Goal: Obtain resource: Obtain resource

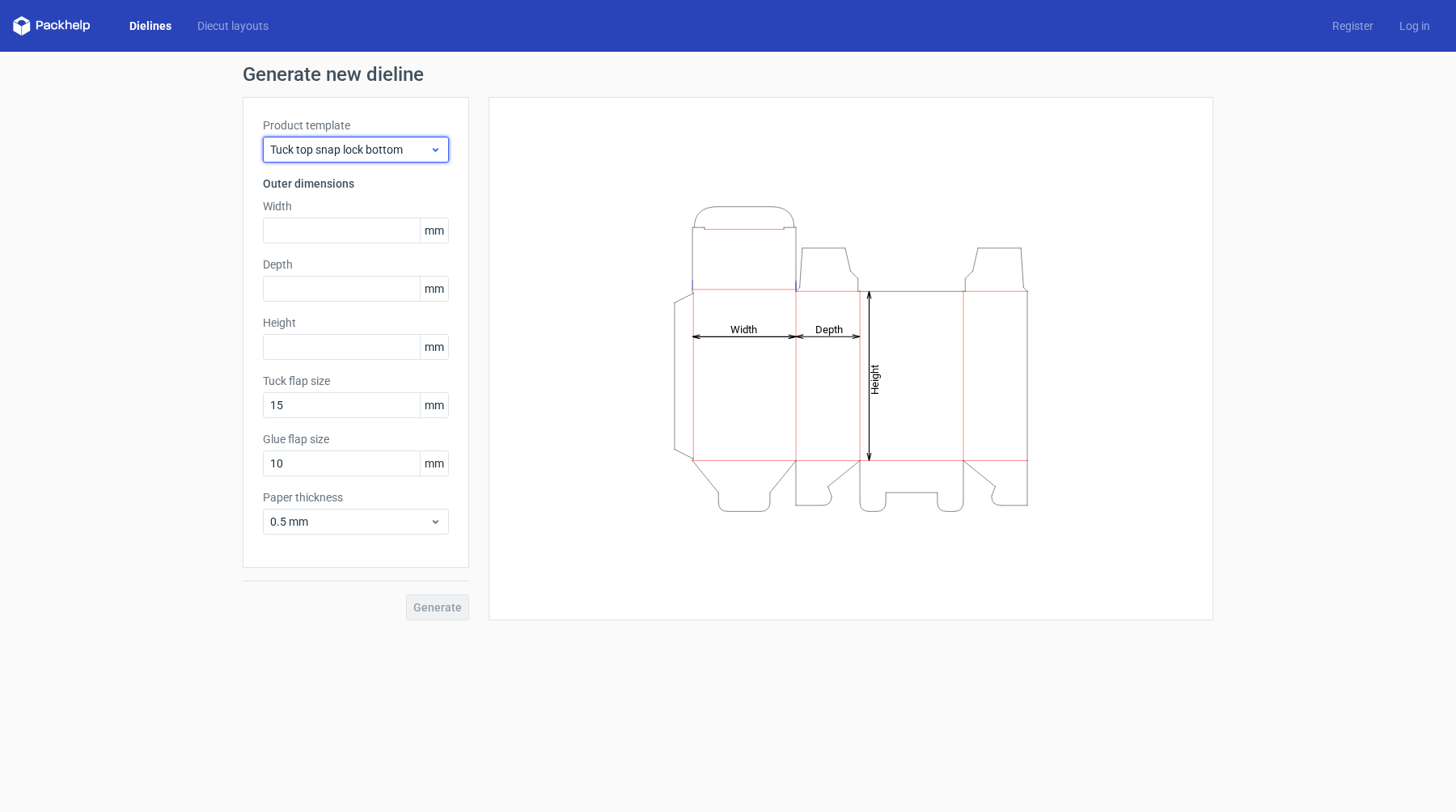
click at [360, 152] on span "Tuck top snap lock bottom" at bounding box center [349, 149] width 159 height 16
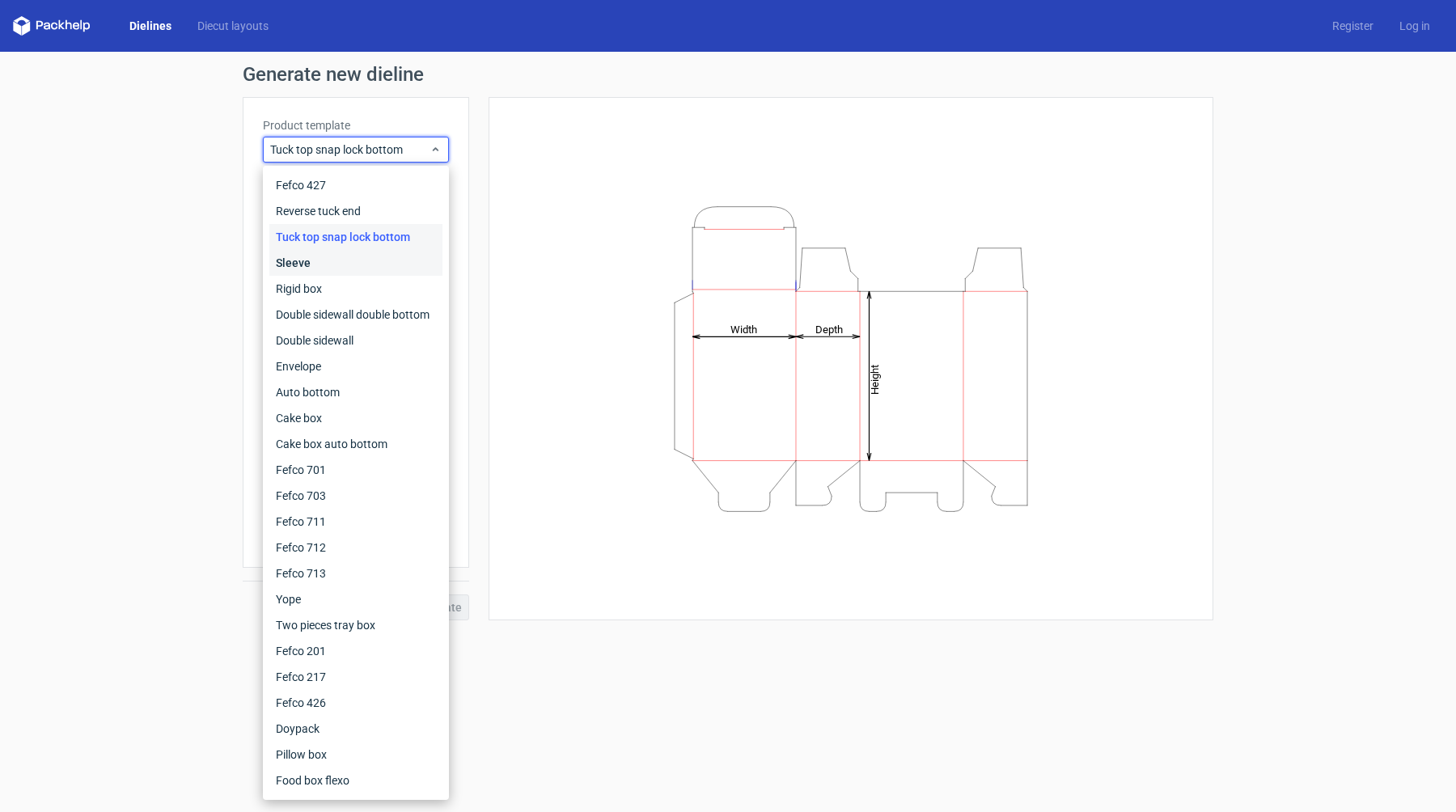
click at [325, 257] on div "Sleeve" at bounding box center [356, 263] width 173 height 26
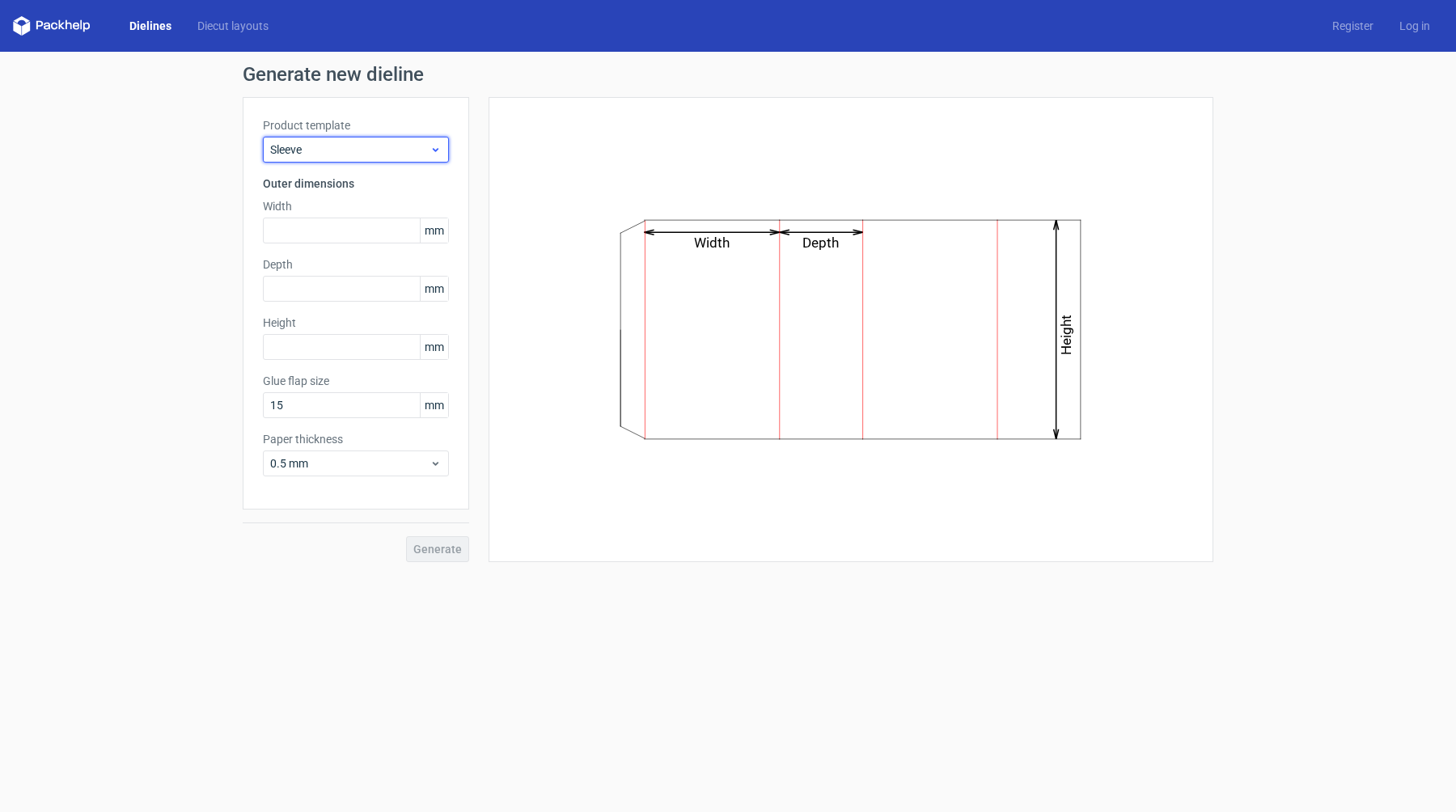
click at [341, 158] on div "Sleeve" at bounding box center [356, 150] width 186 height 26
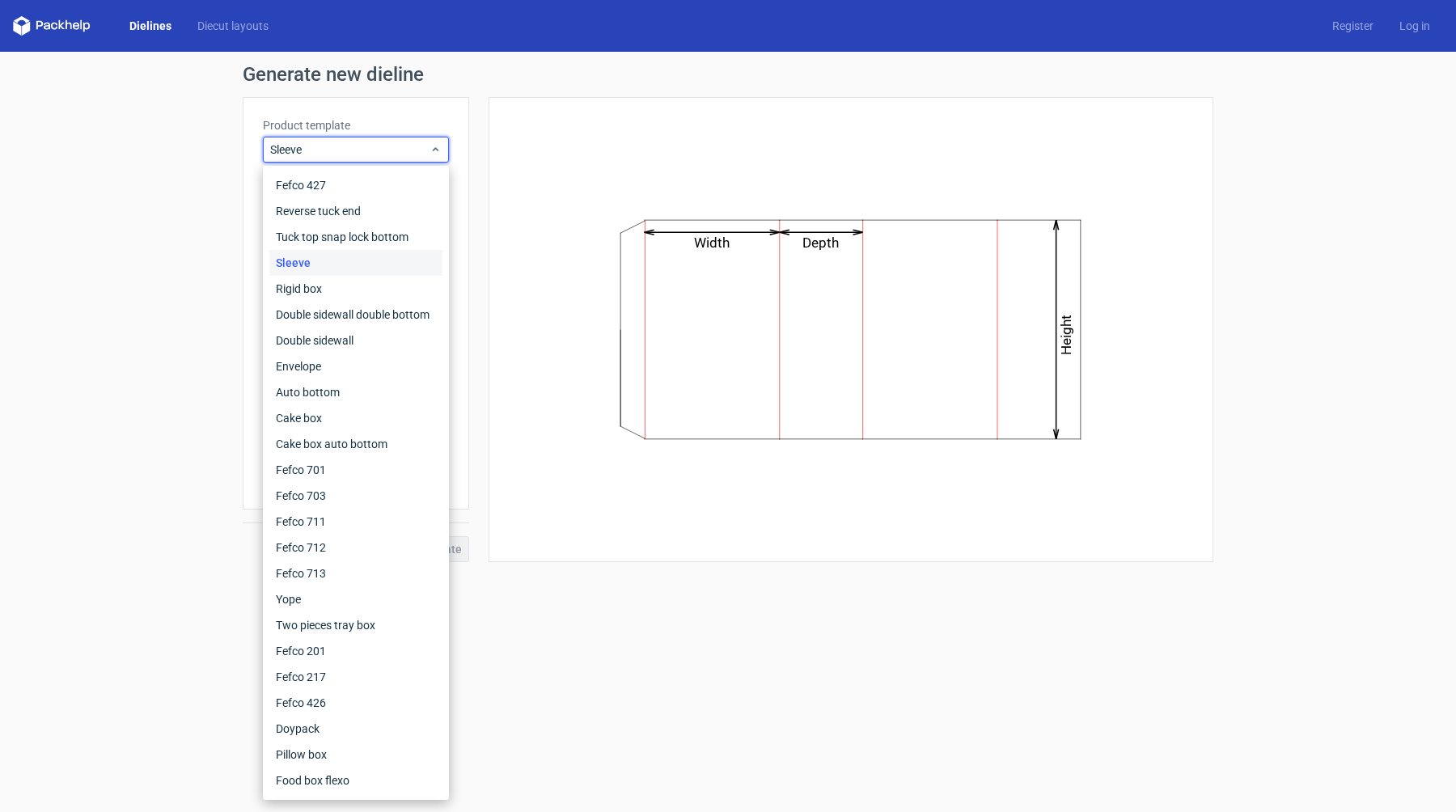
click at [151, 23] on link "Dielines" at bounding box center [151, 25] width 68 height 16
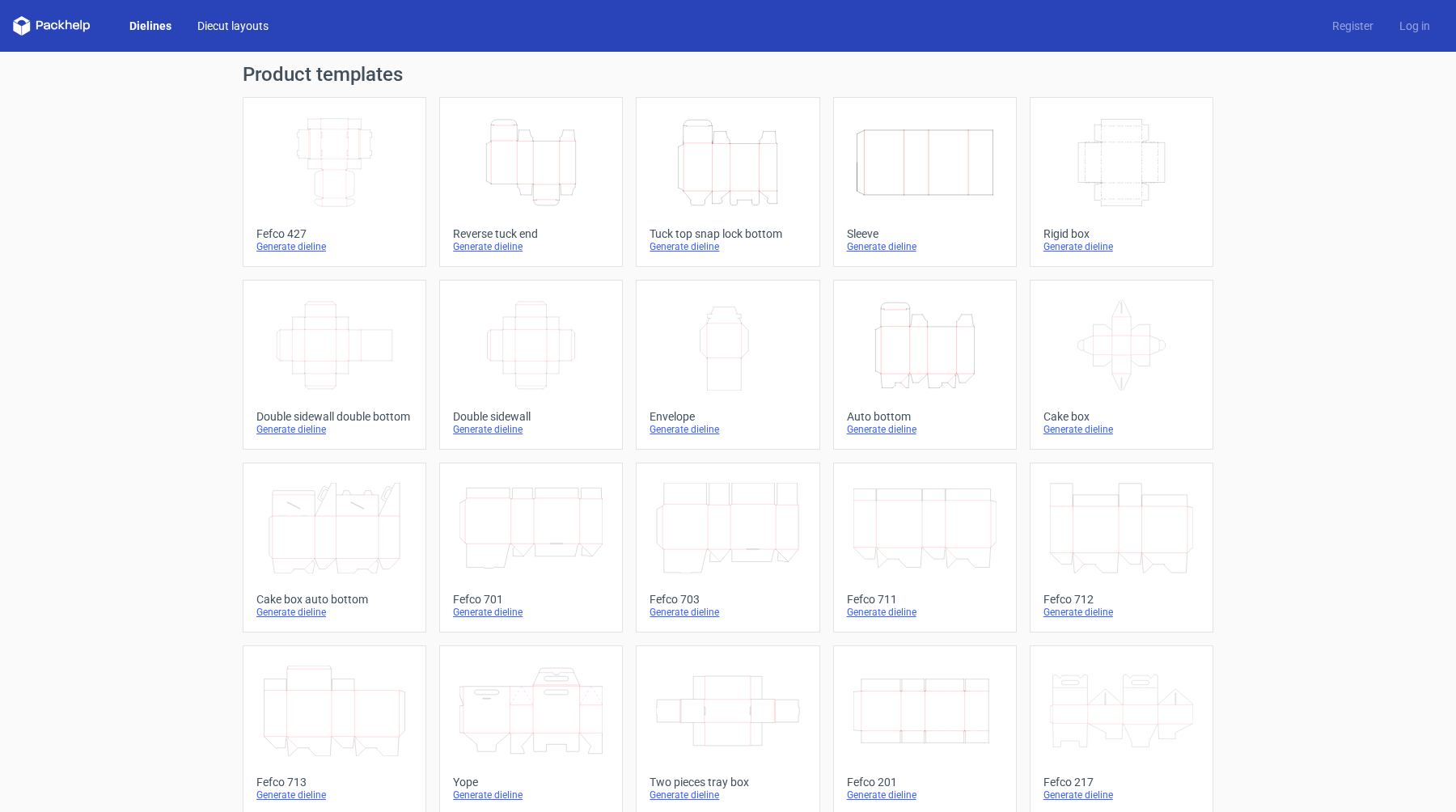
click at [204, 22] on link "Diecut layouts" at bounding box center [232, 25] width 97 height 16
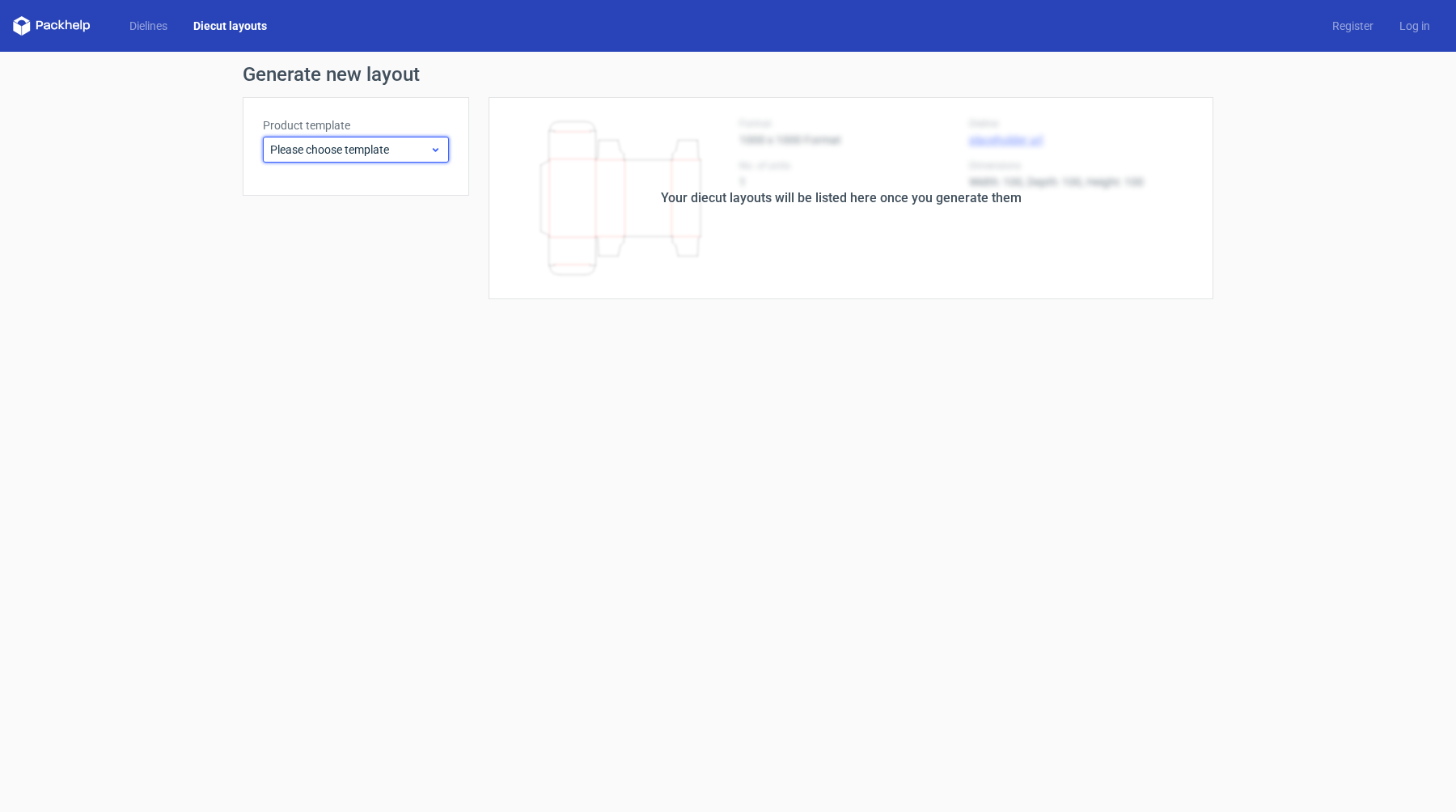
click at [319, 145] on span "Please choose template" at bounding box center [349, 149] width 159 height 16
